Goal: Task Accomplishment & Management: Manage account settings

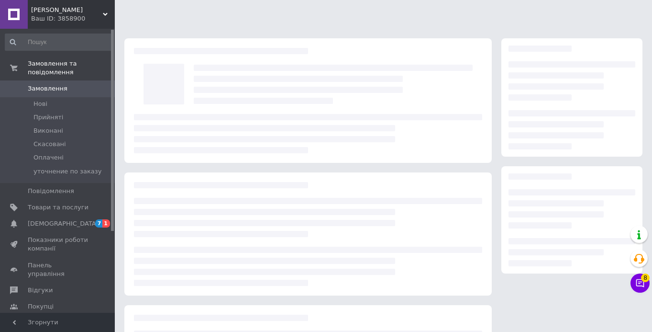
scroll to position [106, 0]
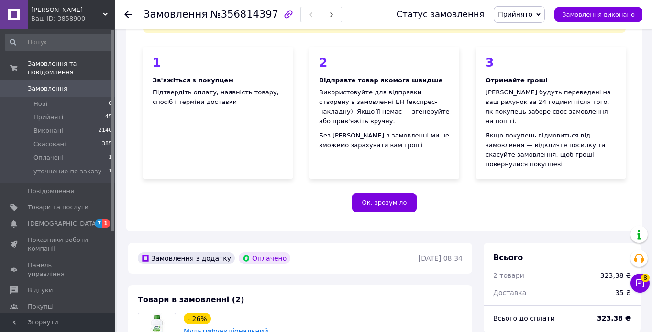
click at [71, 83] on link "Замовлення 0" at bounding box center [59, 88] width 118 height 16
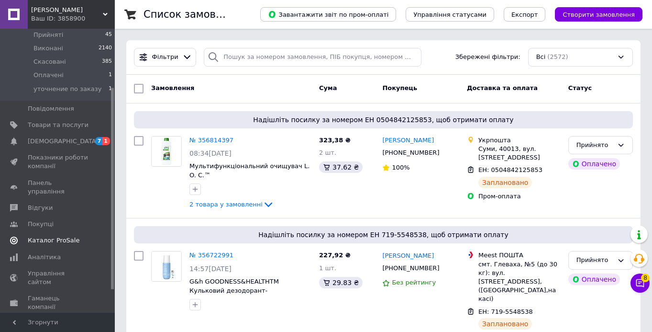
click at [52, 236] on span "Каталог ProSale" at bounding box center [54, 240] width 52 height 9
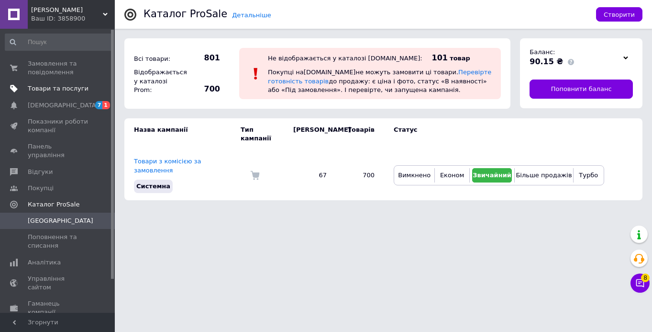
click at [41, 90] on span "Товари та послуги" at bounding box center [58, 88] width 61 height 9
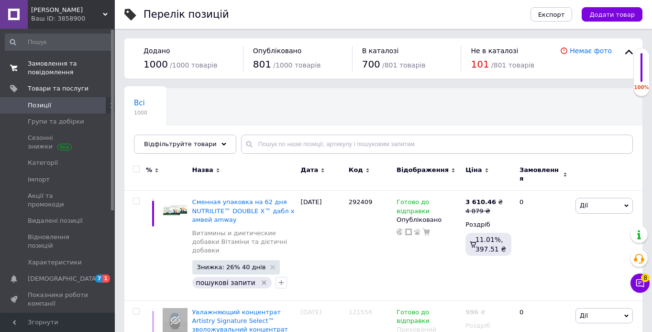
click at [62, 64] on span "Замовлення та повідомлення" at bounding box center [58, 67] width 61 height 17
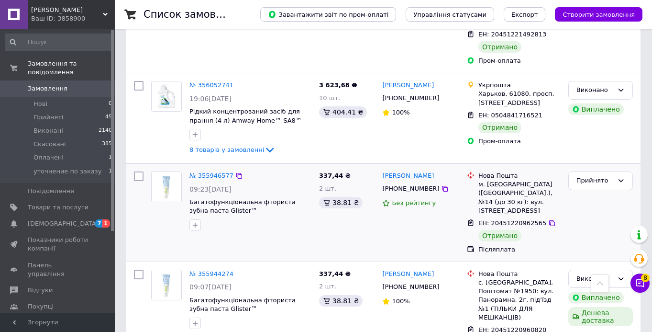
scroll to position [1569, 0]
click at [595, 167] on div "Прийнято" at bounding box center [600, 212] width 72 height 90
click at [595, 176] on div "Прийнято" at bounding box center [594, 181] width 37 height 10
click at [592, 192] on li "Виконано" at bounding box center [601, 201] width 64 height 18
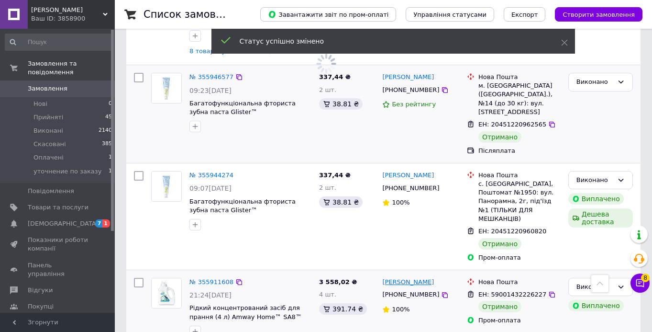
scroll to position [1803, 0]
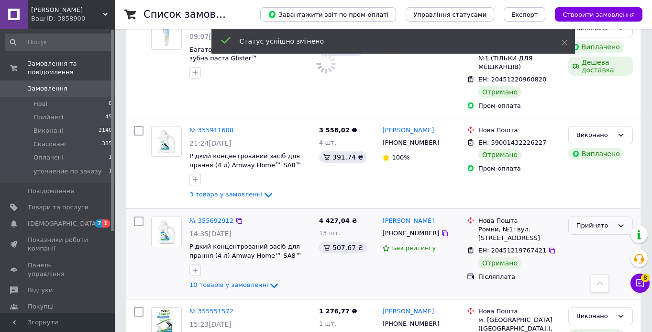
click at [584, 221] on div "Прийнято" at bounding box center [594, 226] width 37 height 10
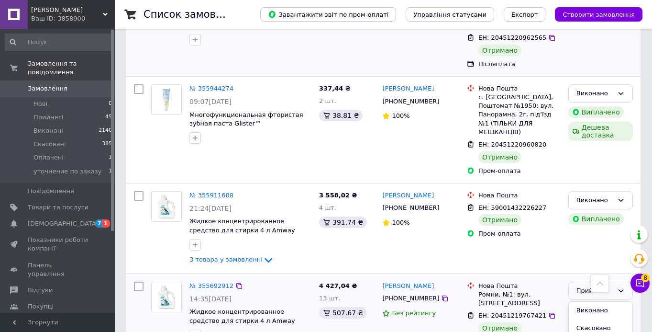
scroll to position [1759, 0]
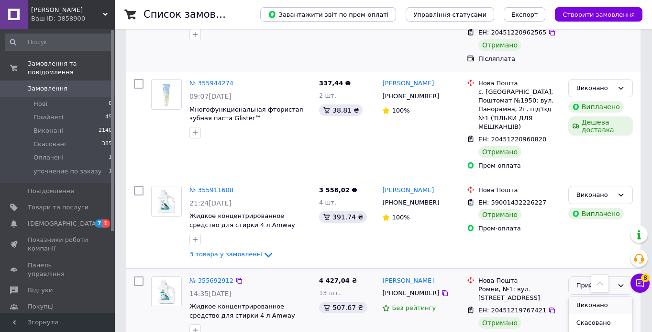
click at [607, 296] on li "Виконано" at bounding box center [601, 305] width 64 height 18
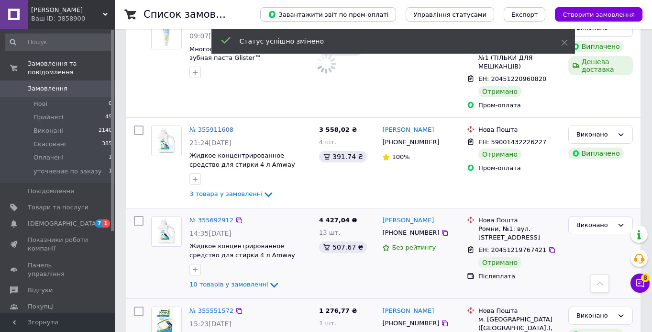
scroll to position [1819, 0]
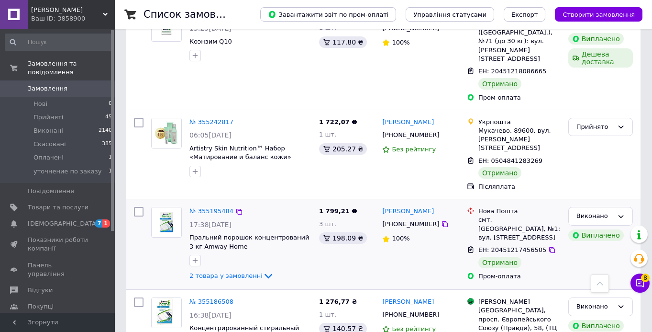
scroll to position [403, 0]
click at [602, 122] on div "Прийнято" at bounding box center [594, 127] width 37 height 10
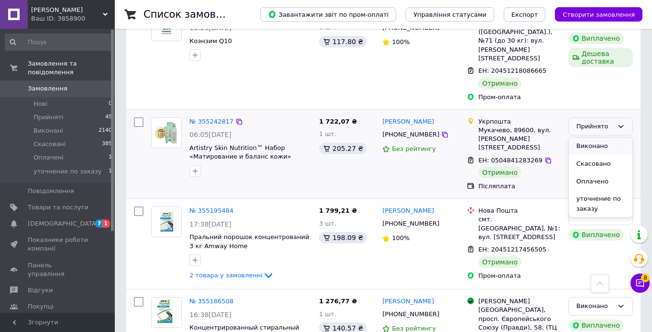
click at [591, 137] on li "Виконано" at bounding box center [601, 146] width 64 height 18
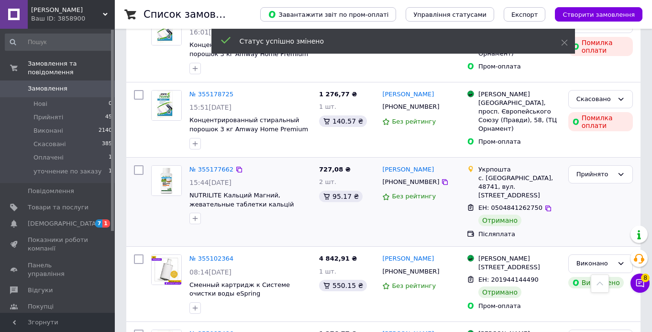
scroll to position [933, 0]
click at [601, 165] on div "Прийнято" at bounding box center [600, 174] width 65 height 19
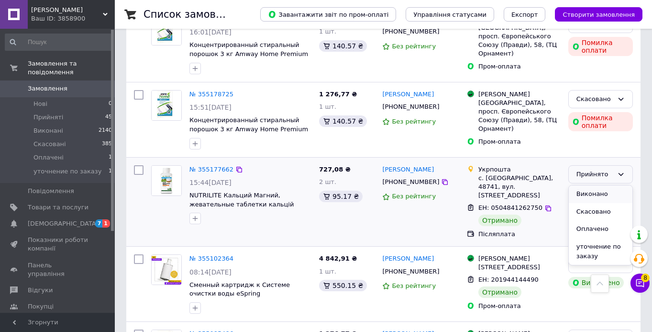
click at [585, 185] on li "Виконано" at bounding box center [601, 194] width 64 height 18
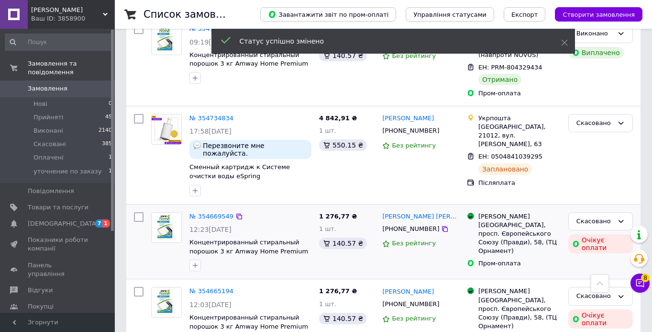
scroll to position [1482, 0]
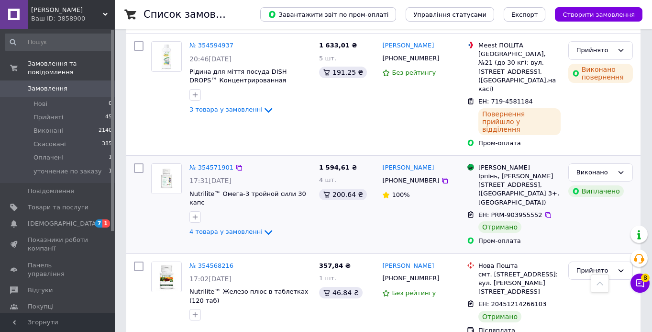
scroll to position [324, 0]
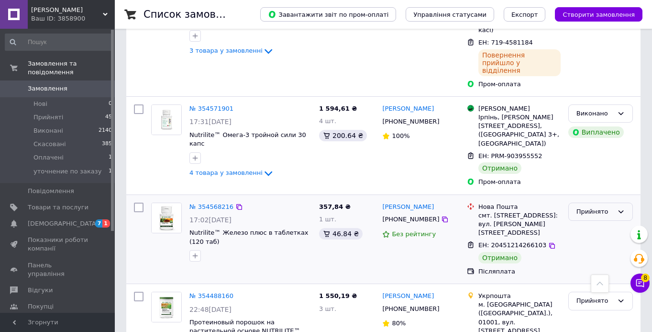
click at [606, 207] on div "Прийнято" at bounding box center [594, 212] width 37 height 10
click at [597, 222] on li "Виконано" at bounding box center [601, 231] width 64 height 18
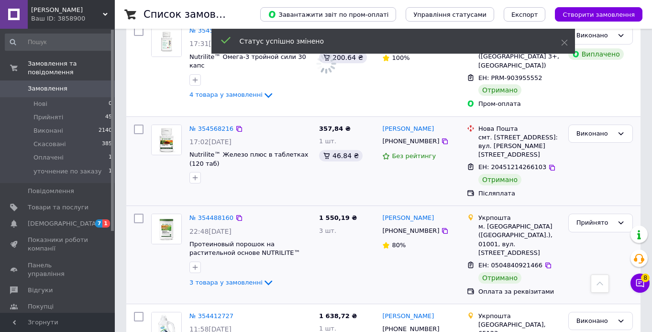
scroll to position [402, 0]
click at [593, 218] on div "Прийнято" at bounding box center [594, 223] width 37 height 10
click at [437, 221] on div "[PERSON_NAME] [PHONE_NUMBER] 80%" at bounding box center [420, 255] width 85 height 90
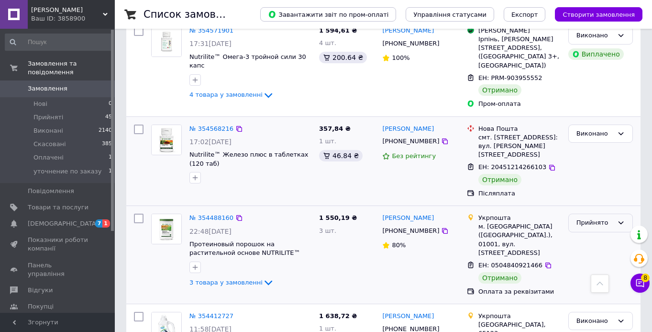
click at [597, 218] on div "Прийнято" at bounding box center [594, 223] width 37 height 10
click at [593, 234] on li "Виконано" at bounding box center [601, 243] width 64 height 18
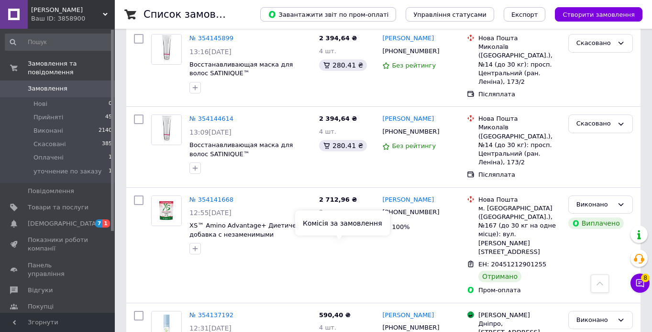
scroll to position [1517, 0]
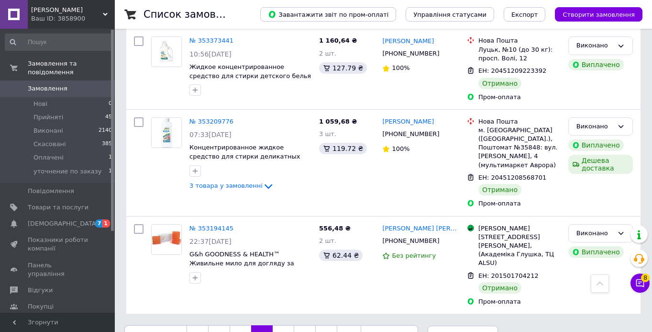
click at [68, 89] on span "Замовлення" at bounding box center [58, 88] width 61 height 9
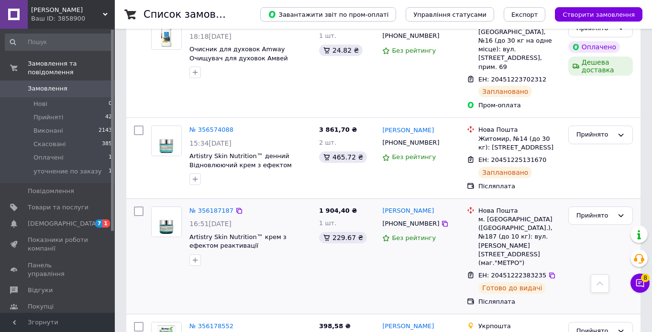
scroll to position [838, 0]
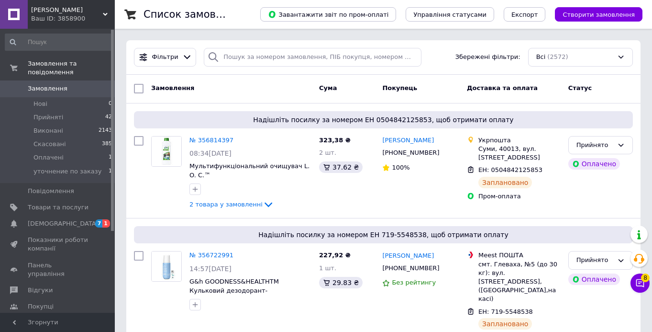
click at [36, 88] on span "Замовлення" at bounding box center [48, 88] width 40 height 9
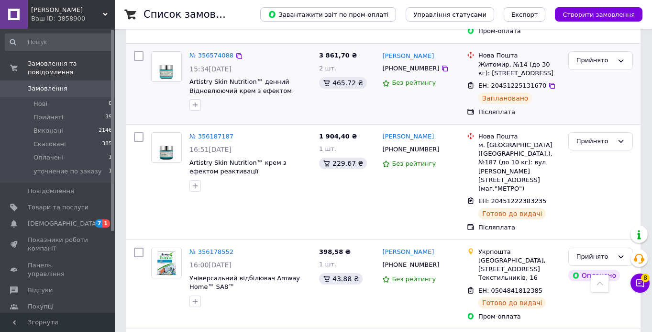
scroll to position [1083, 0]
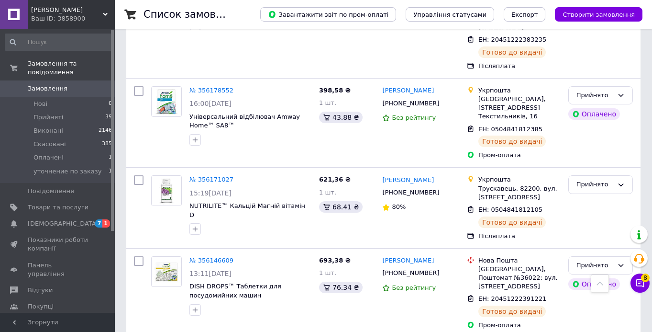
click at [66, 88] on span "Замовлення" at bounding box center [58, 88] width 61 height 9
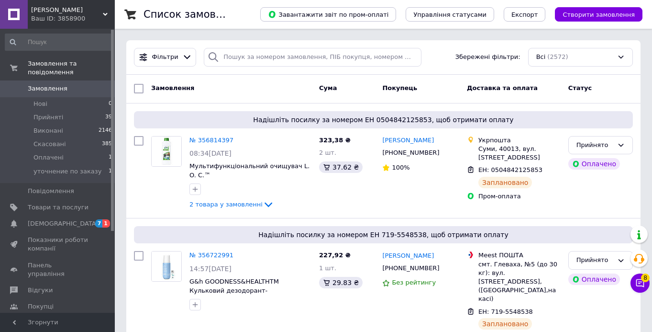
click at [67, 91] on span "Замовлення" at bounding box center [58, 88] width 61 height 9
click at [58, 90] on span "Замовлення" at bounding box center [48, 88] width 40 height 9
click at [59, 87] on span "Замовлення" at bounding box center [48, 88] width 40 height 9
click at [65, 92] on span "Замовлення" at bounding box center [58, 88] width 61 height 9
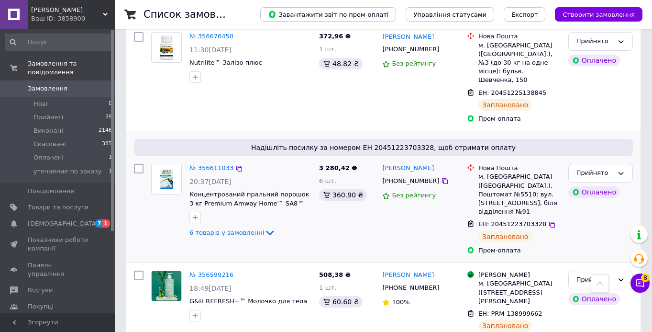
scroll to position [350, 0]
click at [72, 219] on span "[DEMOGRAPHIC_DATA]" at bounding box center [58, 223] width 61 height 9
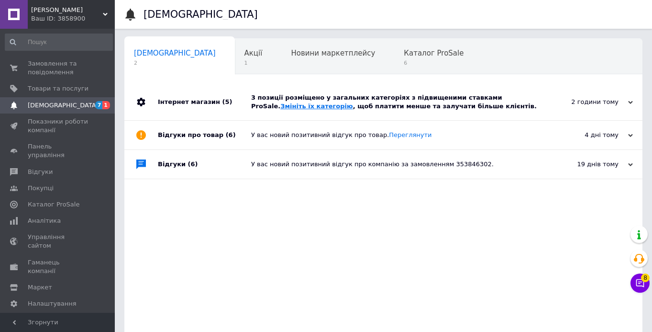
click at [280, 108] on link "Змініть їх категорію" at bounding box center [316, 105] width 72 height 7
